Goal: Information Seeking & Learning: Learn about a topic

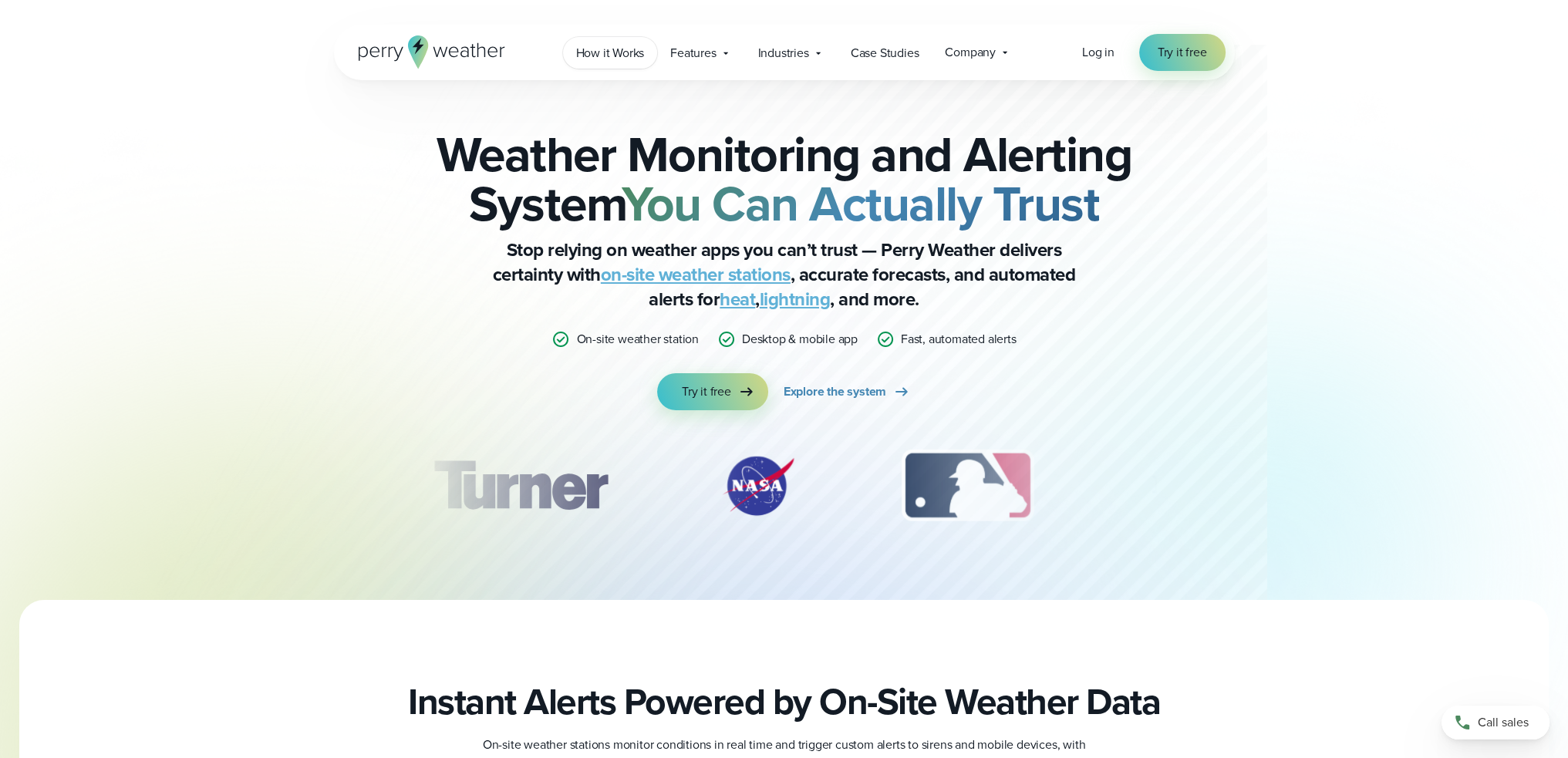
click at [630, 61] on span "How it Works" at bounding box center [610, 53] width 68 height 18
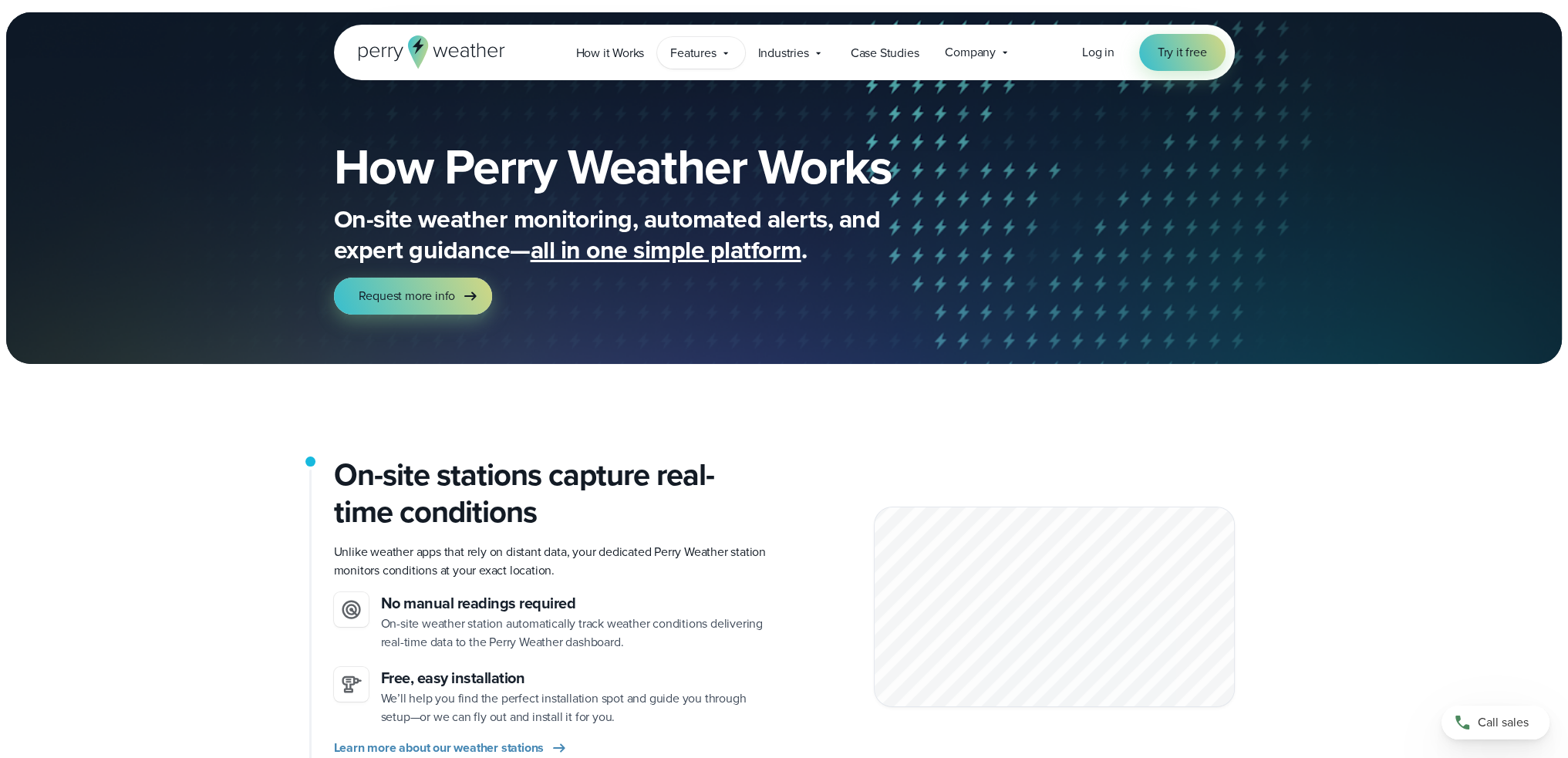
click at [702, 55] on span "Features" at bounding box center [693, 53] width 45 height 18
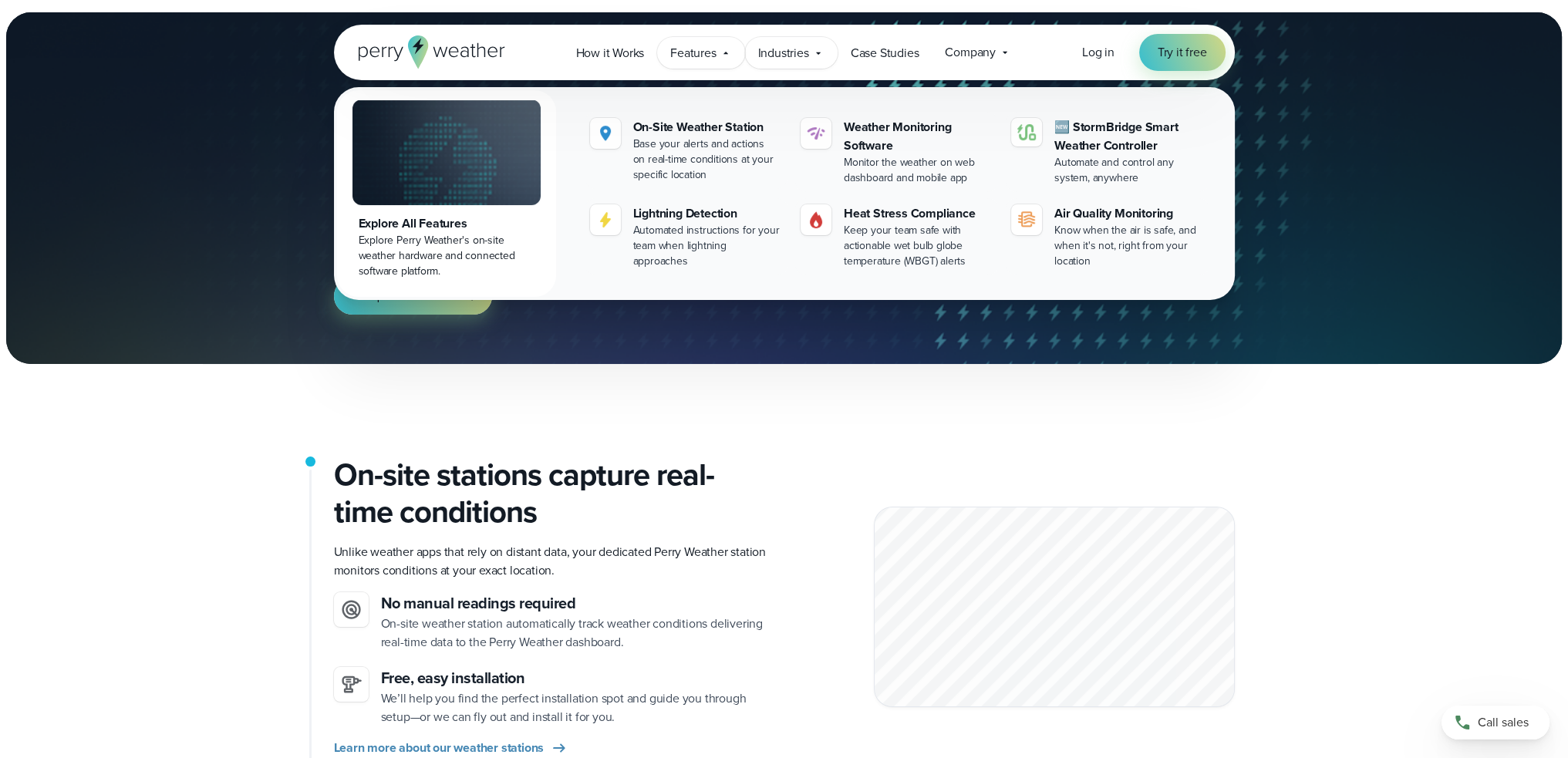
click at [771, 58] on span "Industries" at bounding box center [784, 53] width 51 height 18
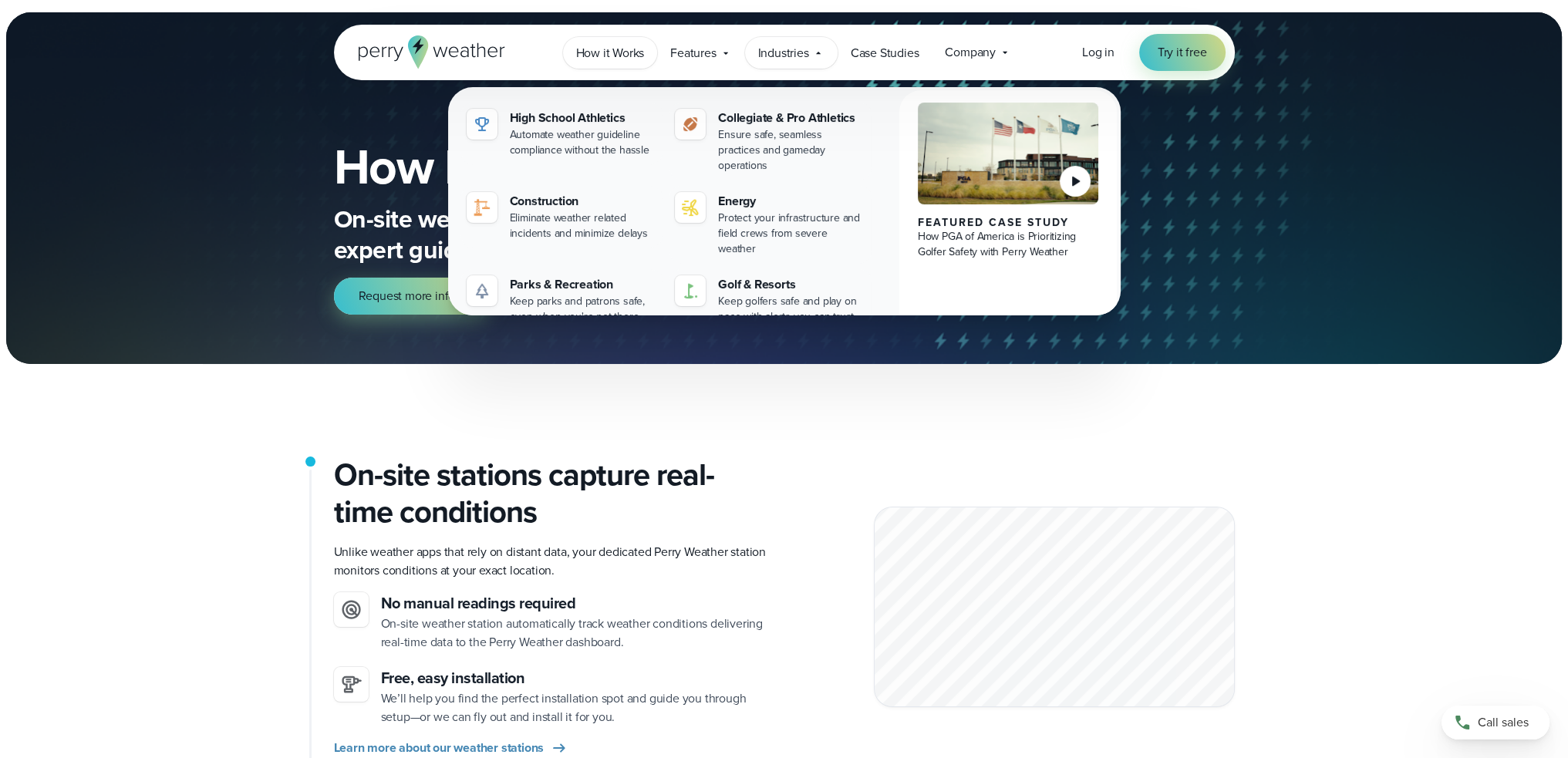
click at [620, 45] on span "How it Works" at bounding box center [610, 53] width 68 height 18
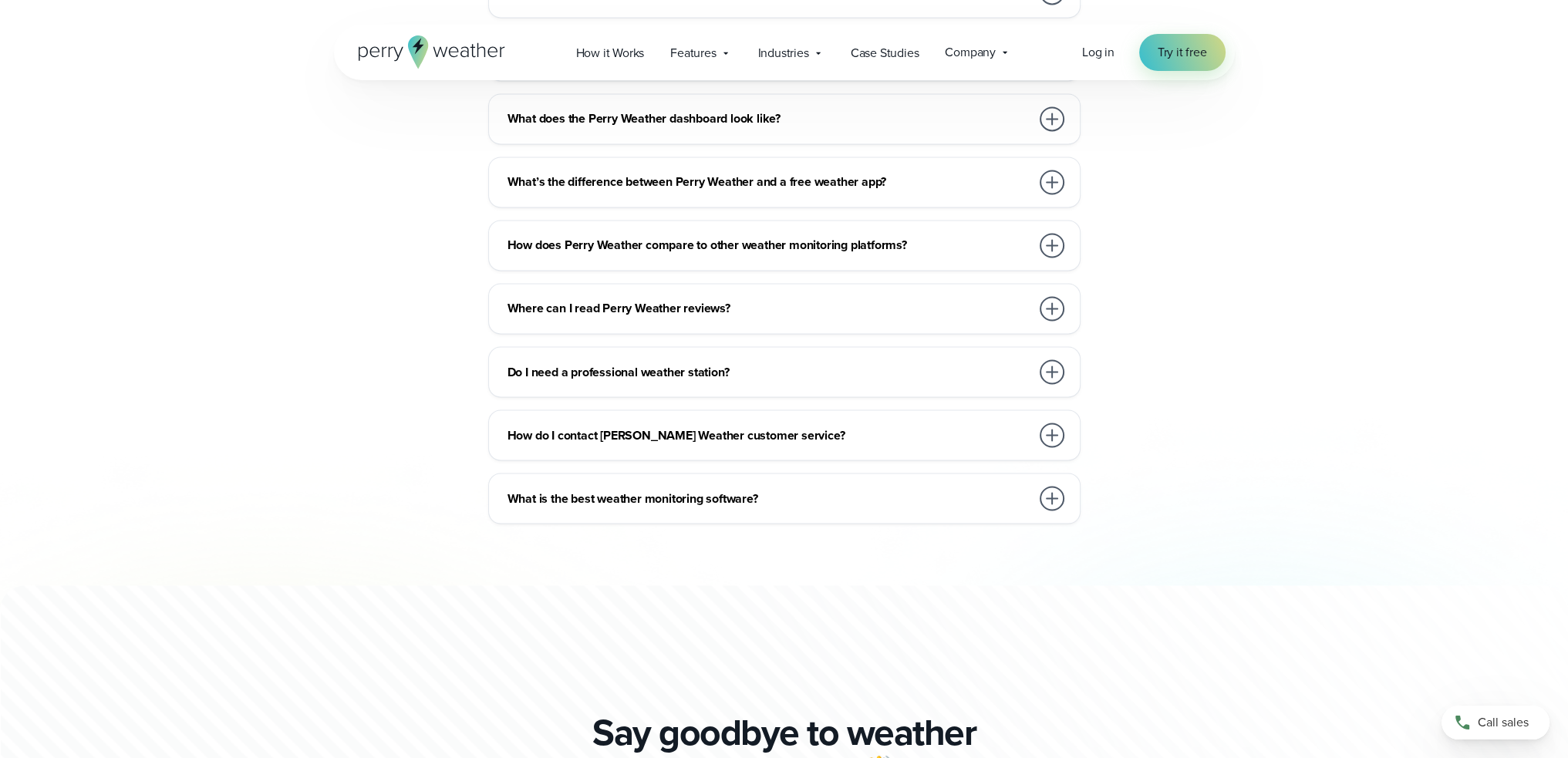
scroll to position [3348, 0]
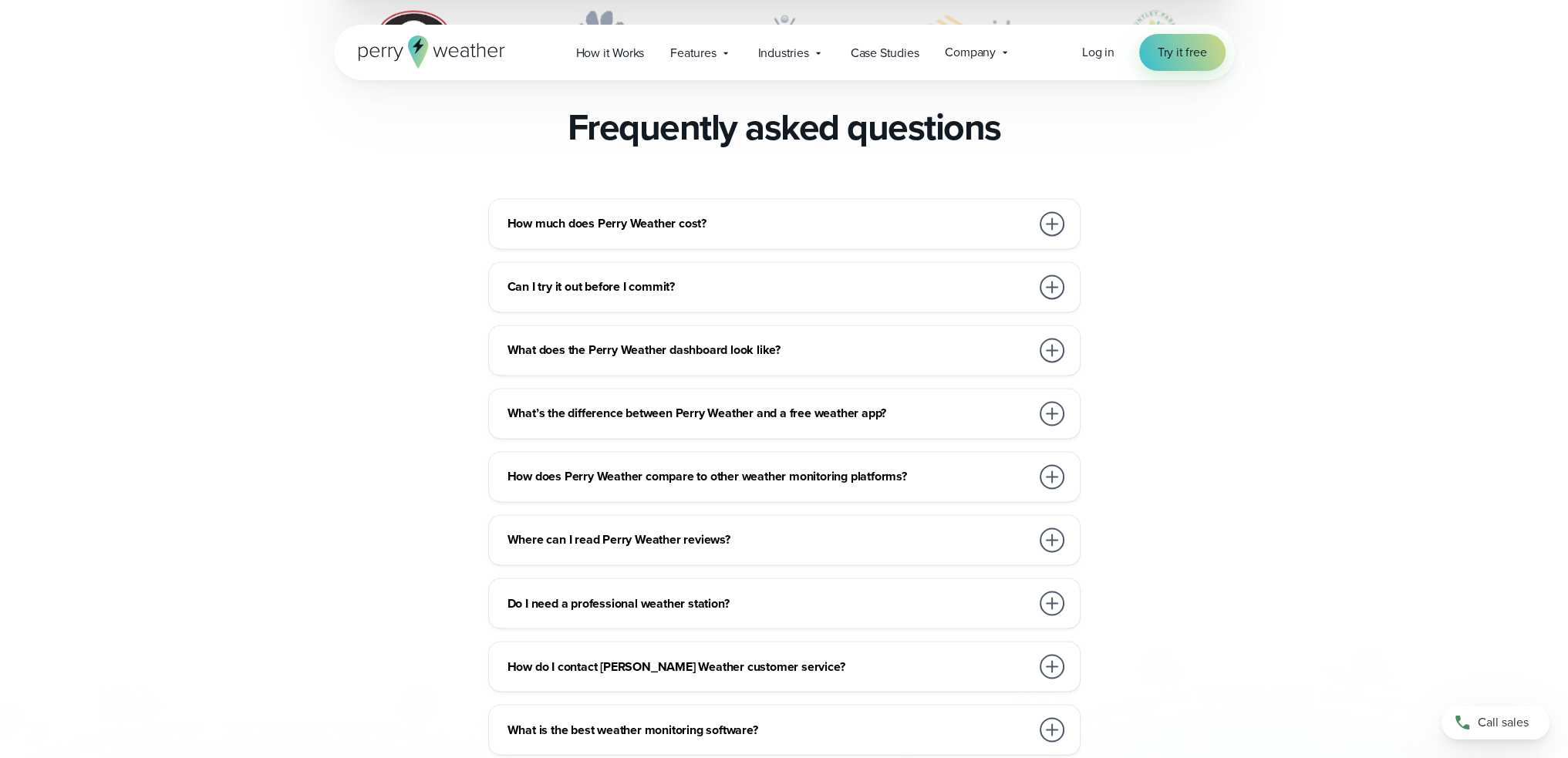
click at [756, 467] on h3 "How does Perry Weather compare to other weather monitoring platforms?" at bounding box center [769, 476] width 523 height 18
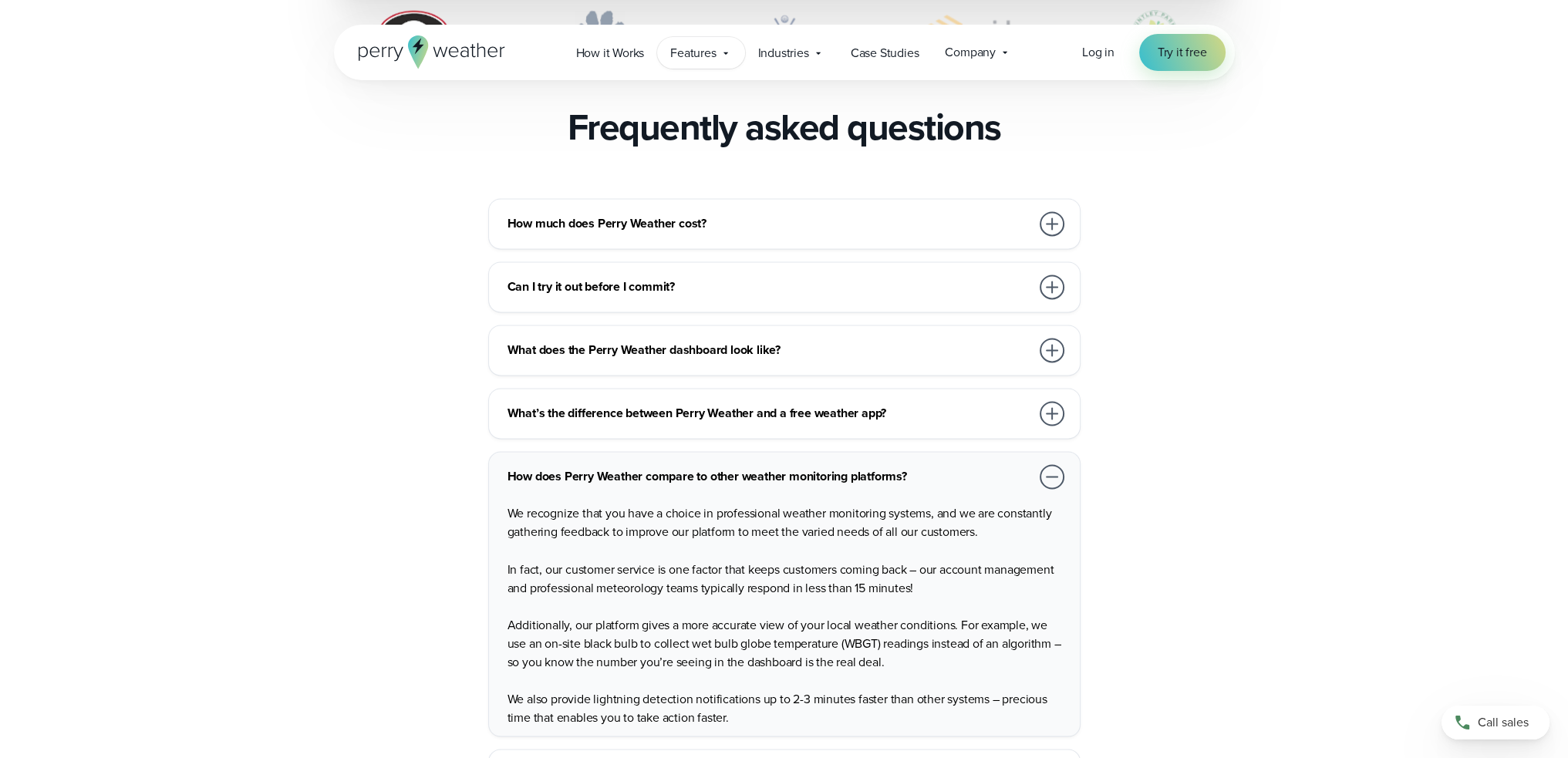
scroll to position [2191, 0]
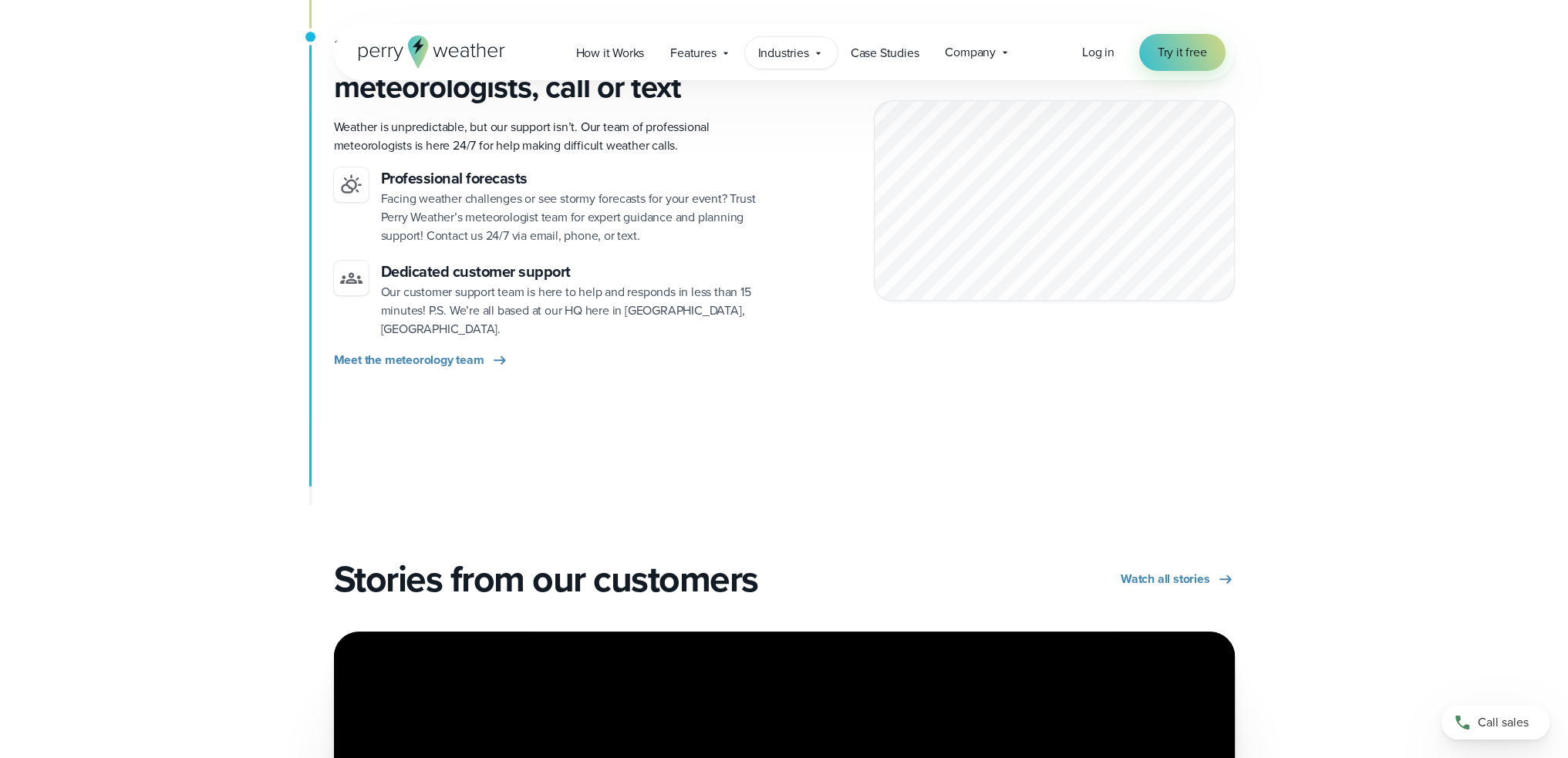
click at [817, 55] on icon at bounding box center [818, 53] width 12 height 12
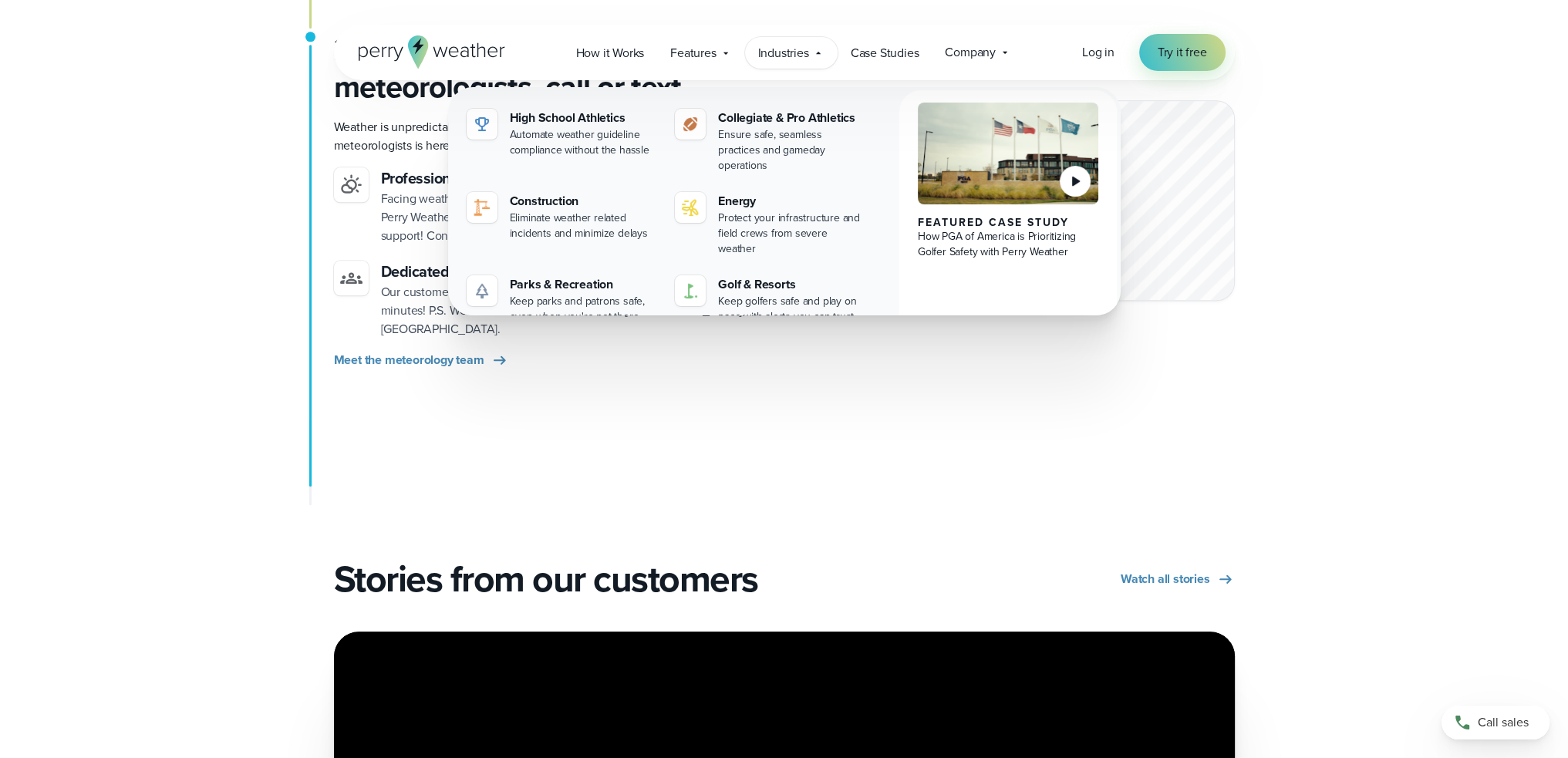
click at [817, 55] on icon at bounding box center [818, 53] width 12 height 12
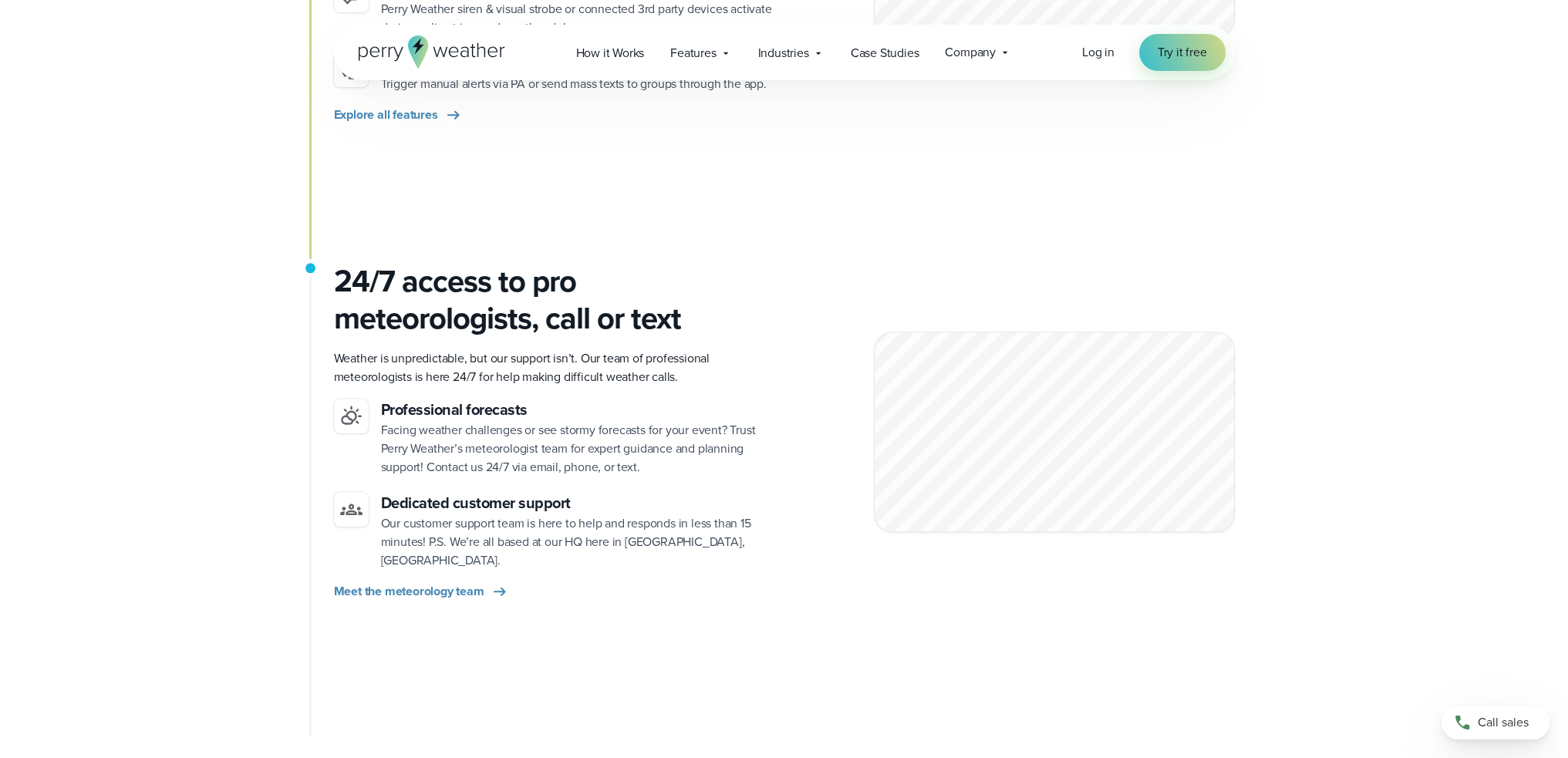
scroll to position [1805, 0]
